Goal: Task Accomplishment & Management: Use online tool/utility

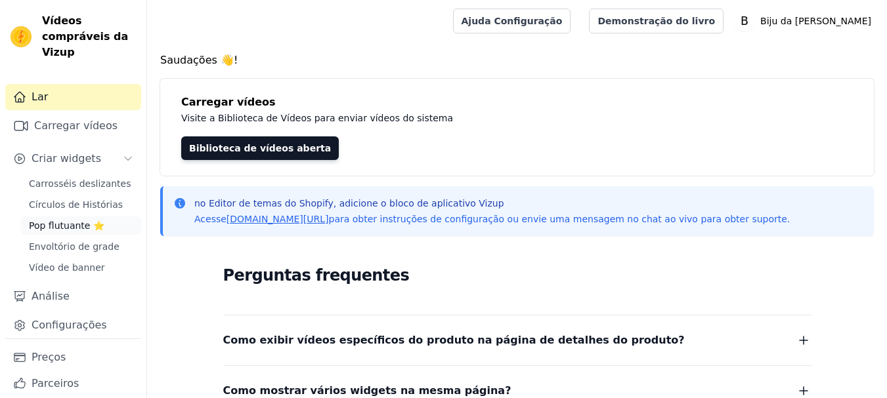
click at [56, 226] on font "Pop flutuante ⭐" at bounding box center [66, 226] width 75 height 11
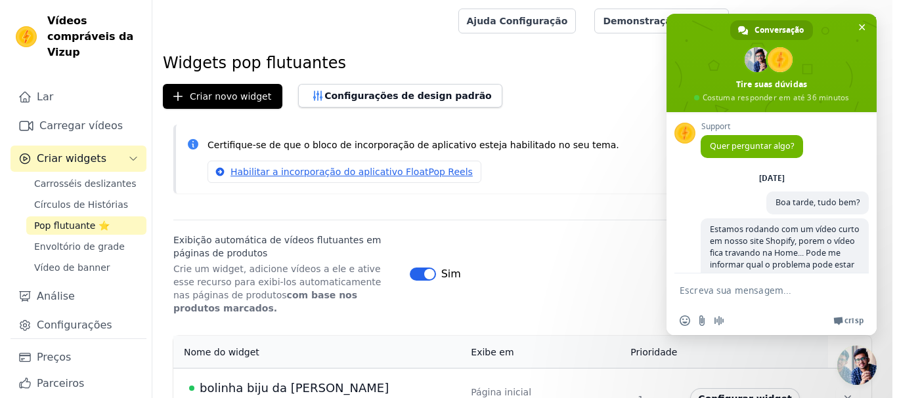
scroll to position [165, 0]
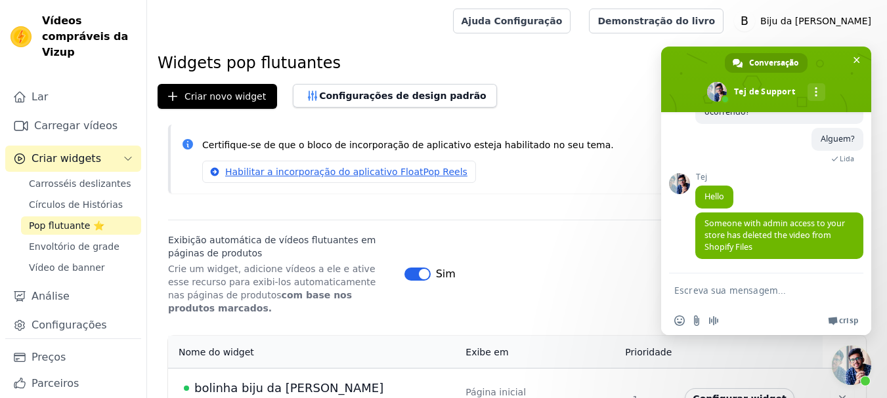
click at [270, 381] on font "bolinha biju da [PERSON_NAME]" at bounding box center [288, 388] width 189 height 14
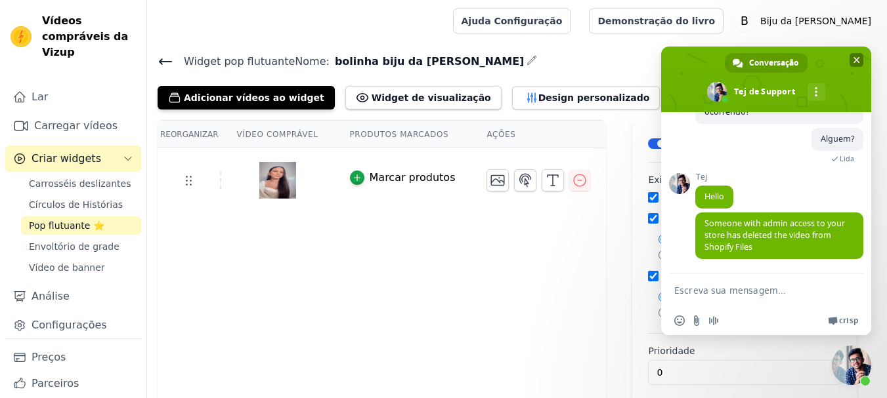
click at [861, 59] on span "Bate-papo" at bounding box center [856, 60] width 14 height 14
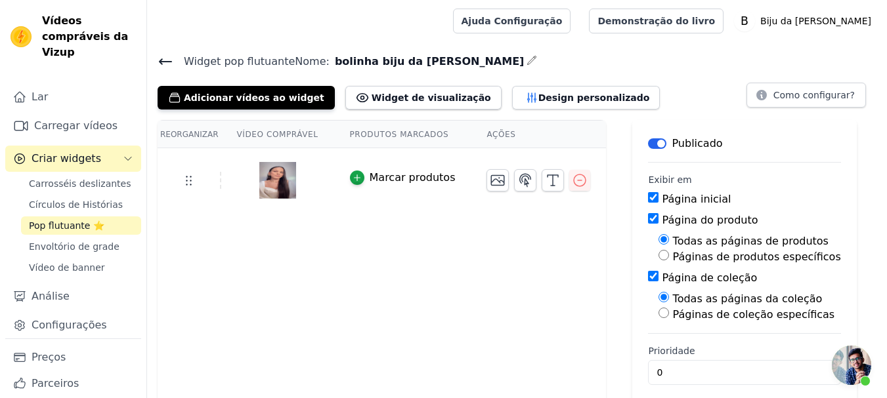
click at [648, 273] on input "Página de coleção" at bounding box center [653, 276] width 11 height 11
checkbox input "false"
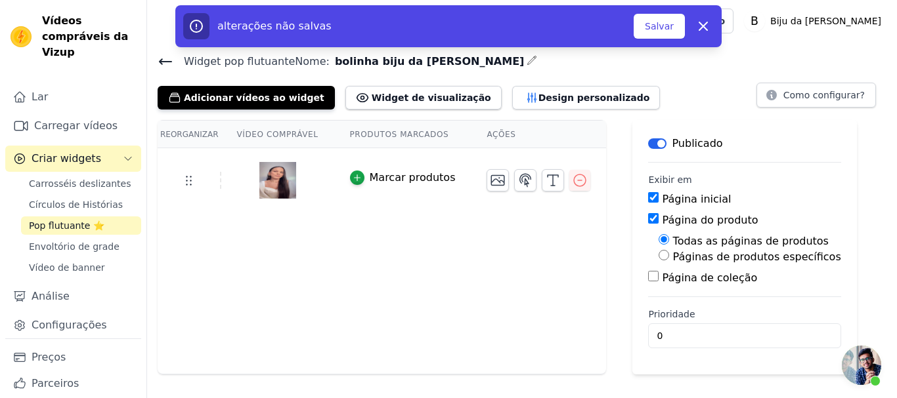
click at [648, 219] on input "Página do produto" at bounding box center [653, 218] width 11 height 11
checkbox input "false"
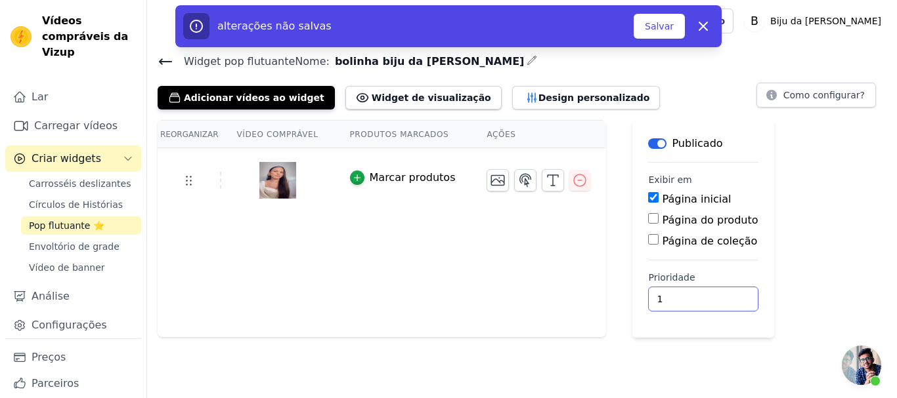
type input "1"
click at [697, 297] on input "1" at bounding box center [703, 299] width 110 height 25
click at [656, 22] on font "Salvar" at bounding box center [659, 26] width 29 height 11
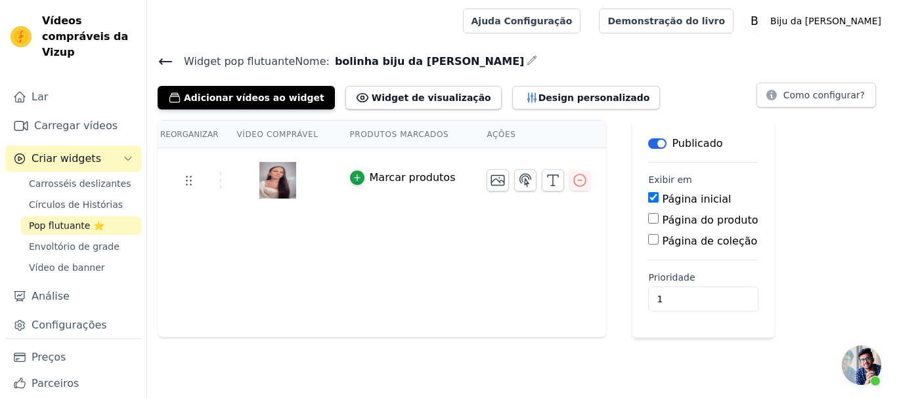
click at [798, 175] on div "Reorganizar Vídeo comprável Produtos marcados Ações Marcar produtos Salvar víde…" at bounding box center [522, 229] width 750 height 218
click at [648, 219] on input "Página do produto" at bounding box center [653, 218] width 11 height 11
checkbox input "true"
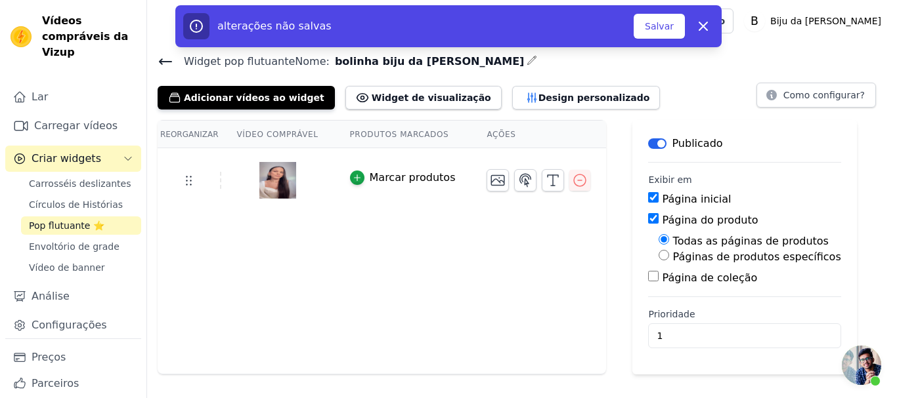
click at [648, 276] on input "Página de coleção" at bounding box center [653, 276] width 11 height 11
checkbox input "true"
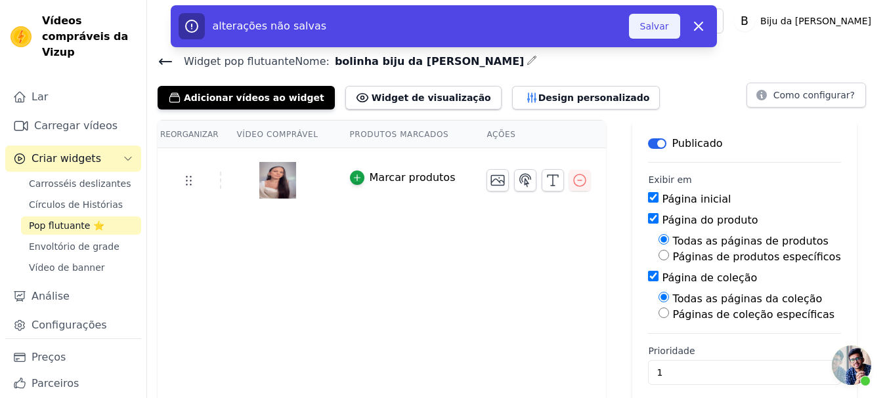
click at [651, 26] on font "Salvar" at bounding box center [654, 26] width 29 height 11
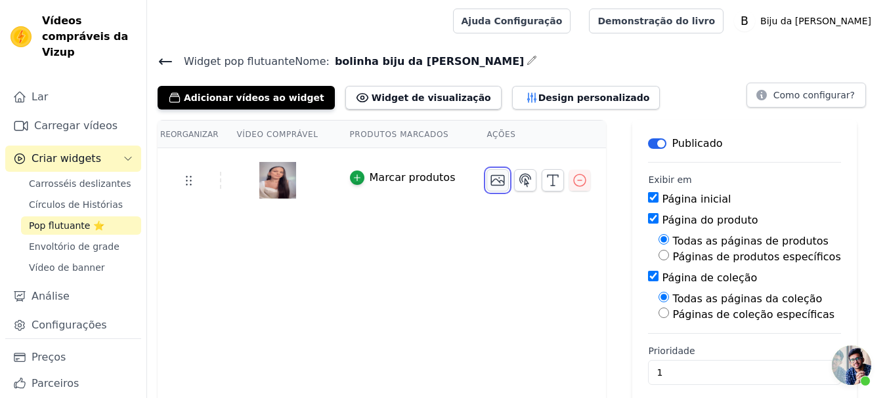
click at [492, 181] on icon "button" at bounding box center [498, 180] width 13 height 10
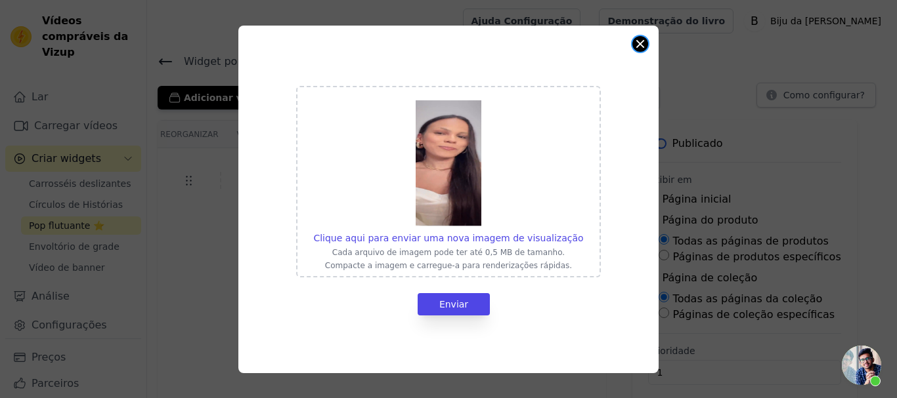
click at [636, 49] on button "Fechar modal" at bounding box center [640, 44] width 16 height 16
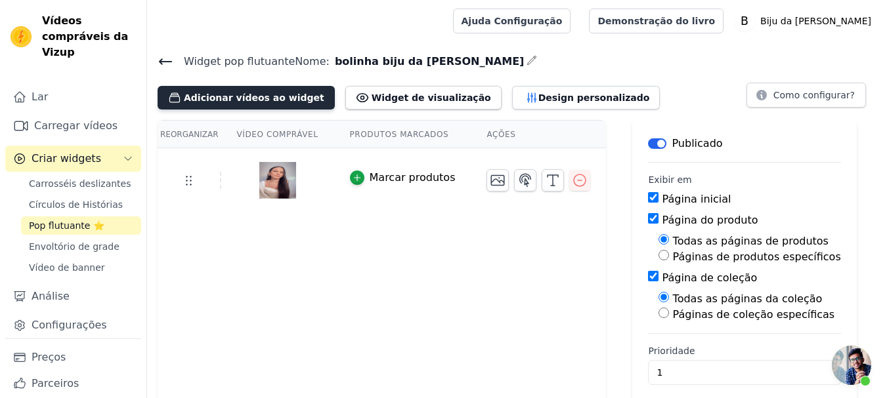
click at [242, 97] on font "Adicionar vídeos ao widget" at bounding box center [254, 98] width 140 height 11
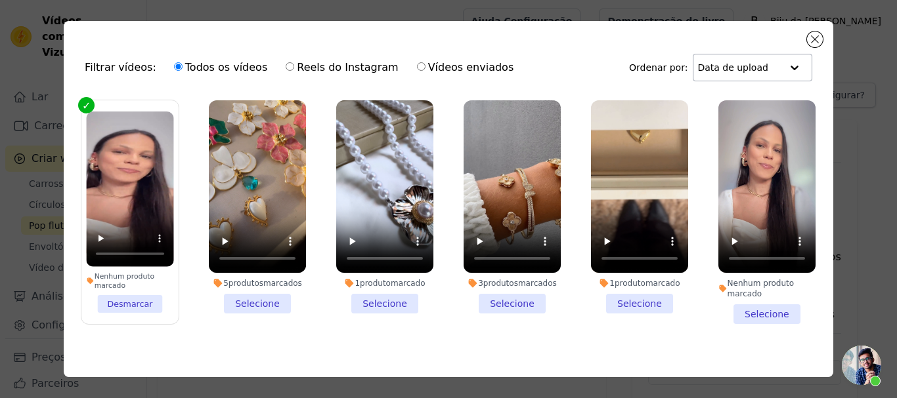
click at [792, 67] on div at bounding box center [794, 67] width 26 height 26
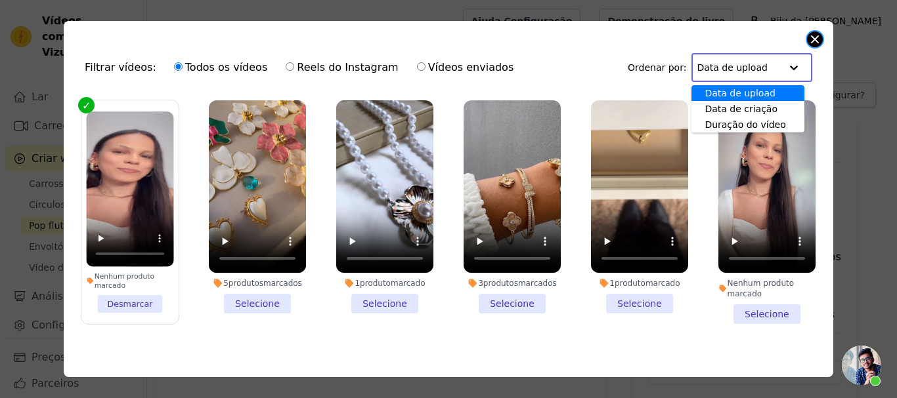
click at [814, 37] on button "Fechar modal" at bounding box center [815, 40] width 16 height 16
